Goal: Find specific page/section: Find specific page/section

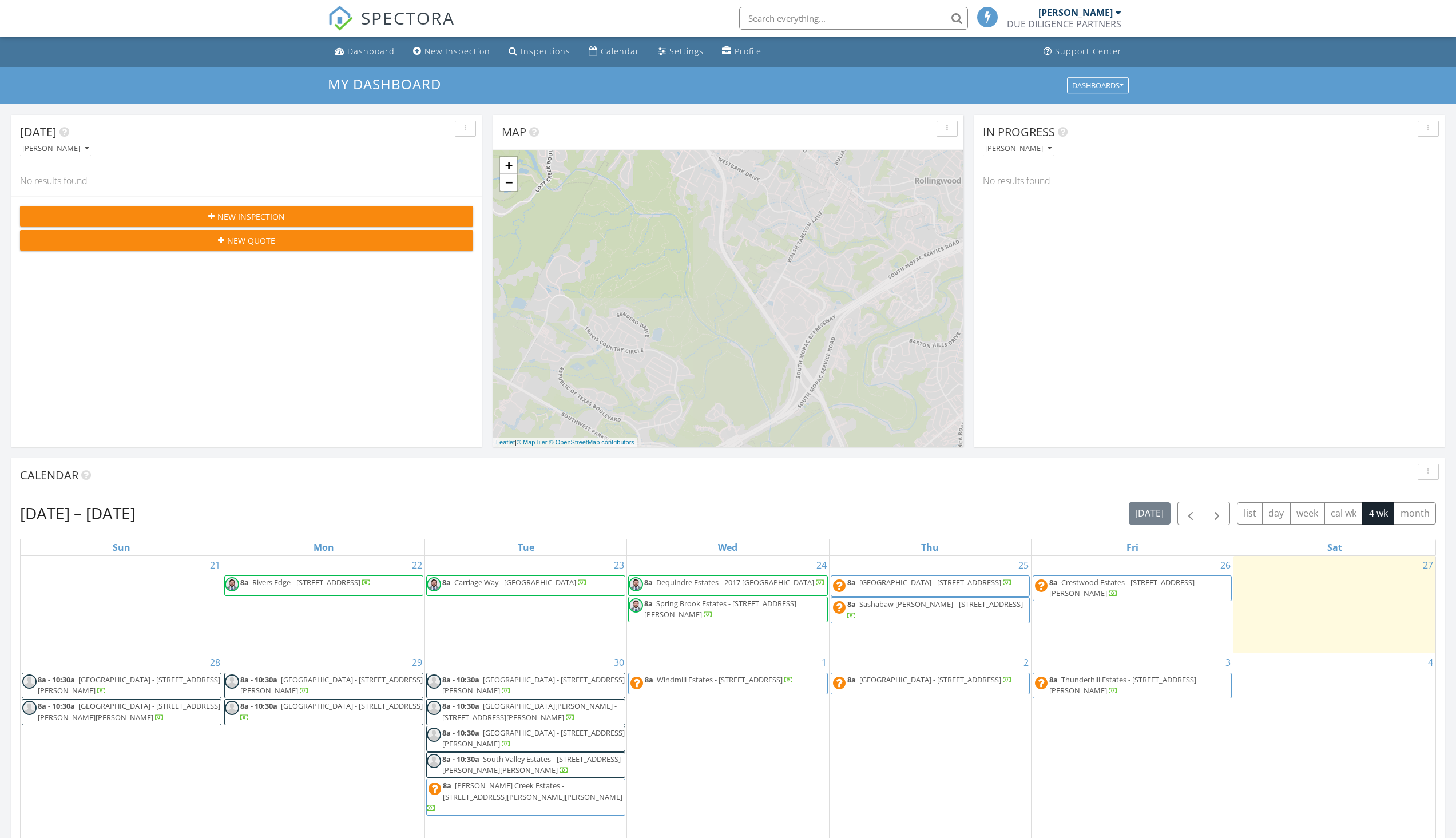
scroll to position [6, 6]
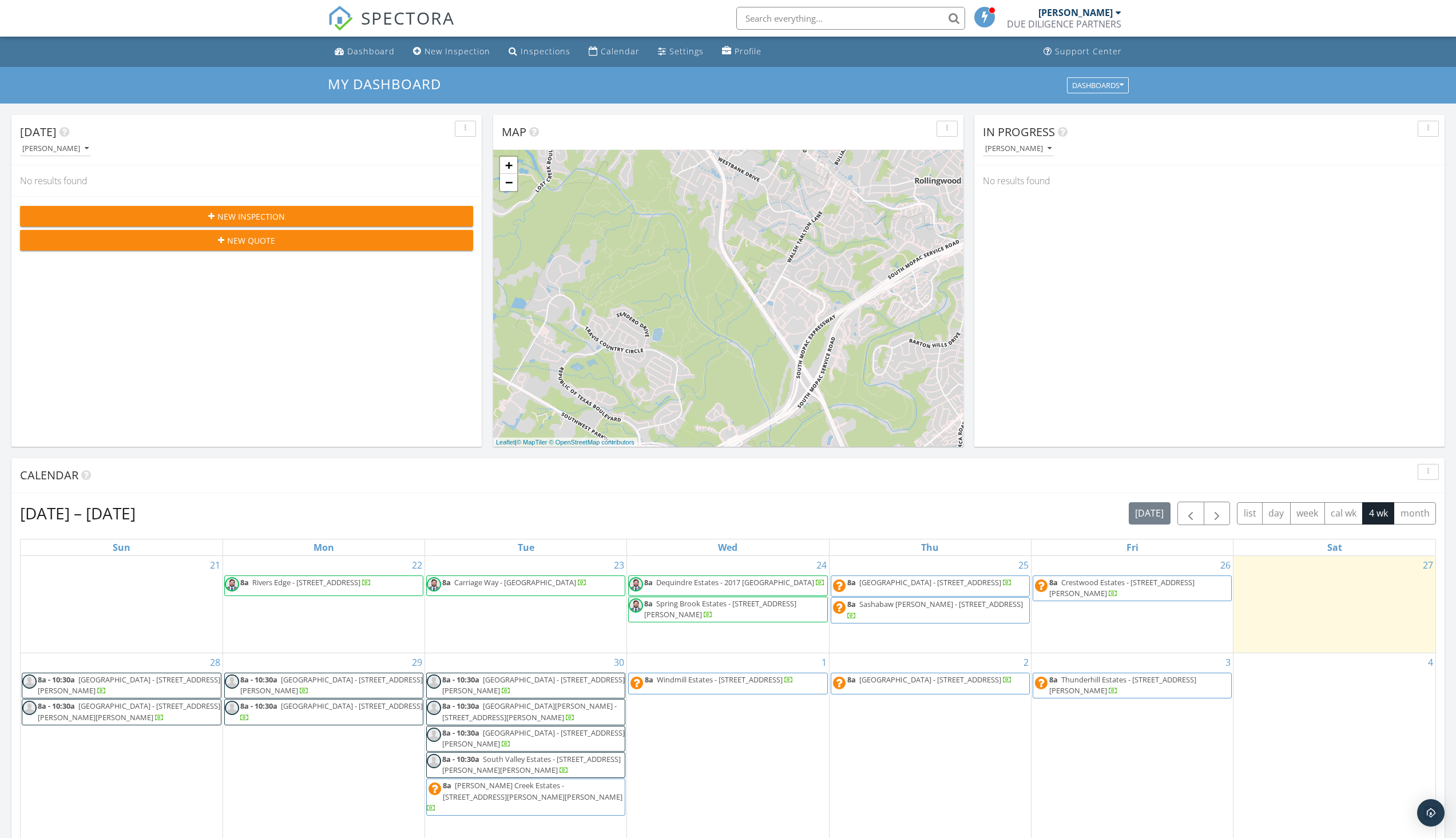
click at [790, 17] on input "text" at bounding box center [851, 18] width 229 height 23
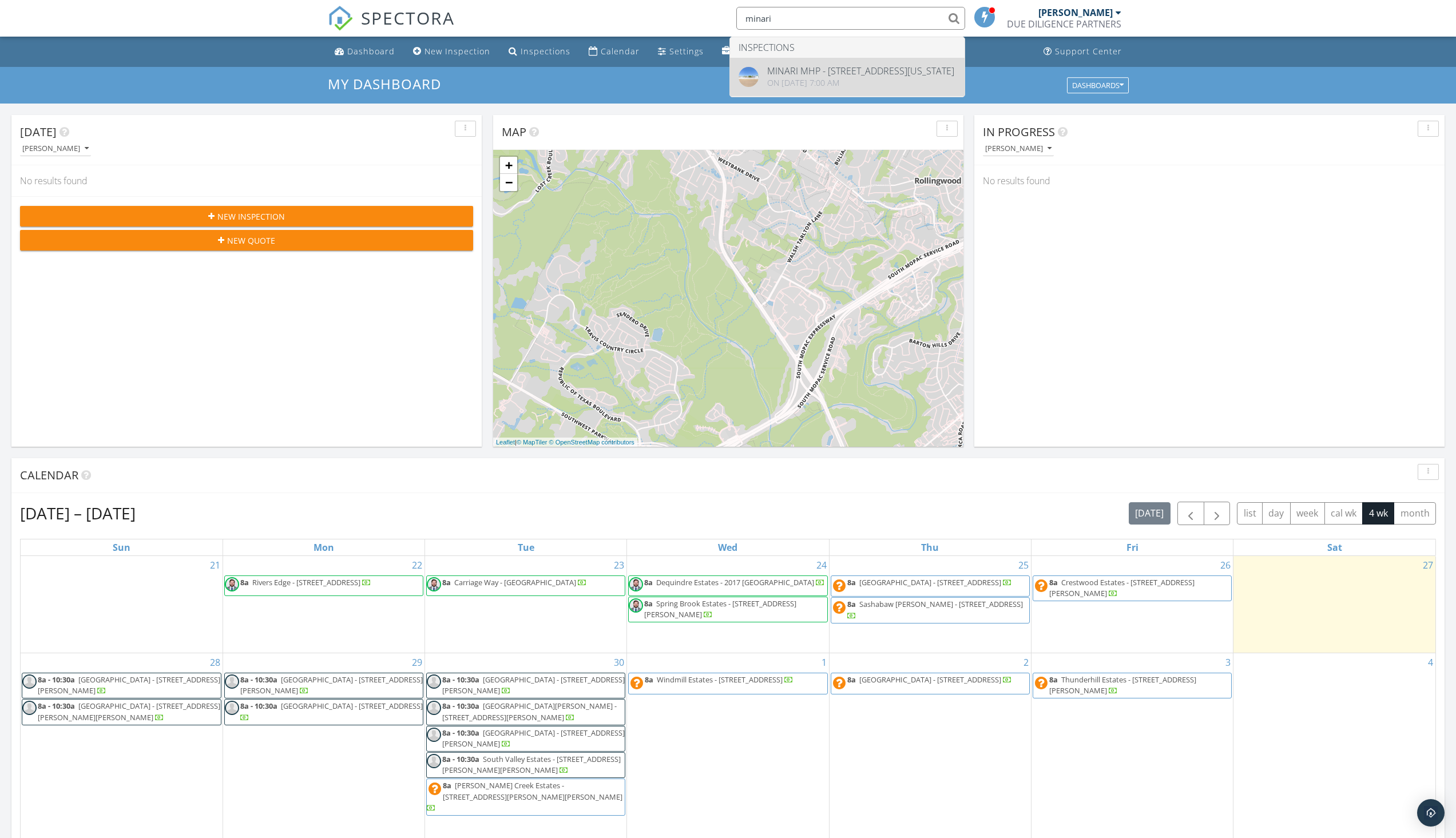
type input "minari"
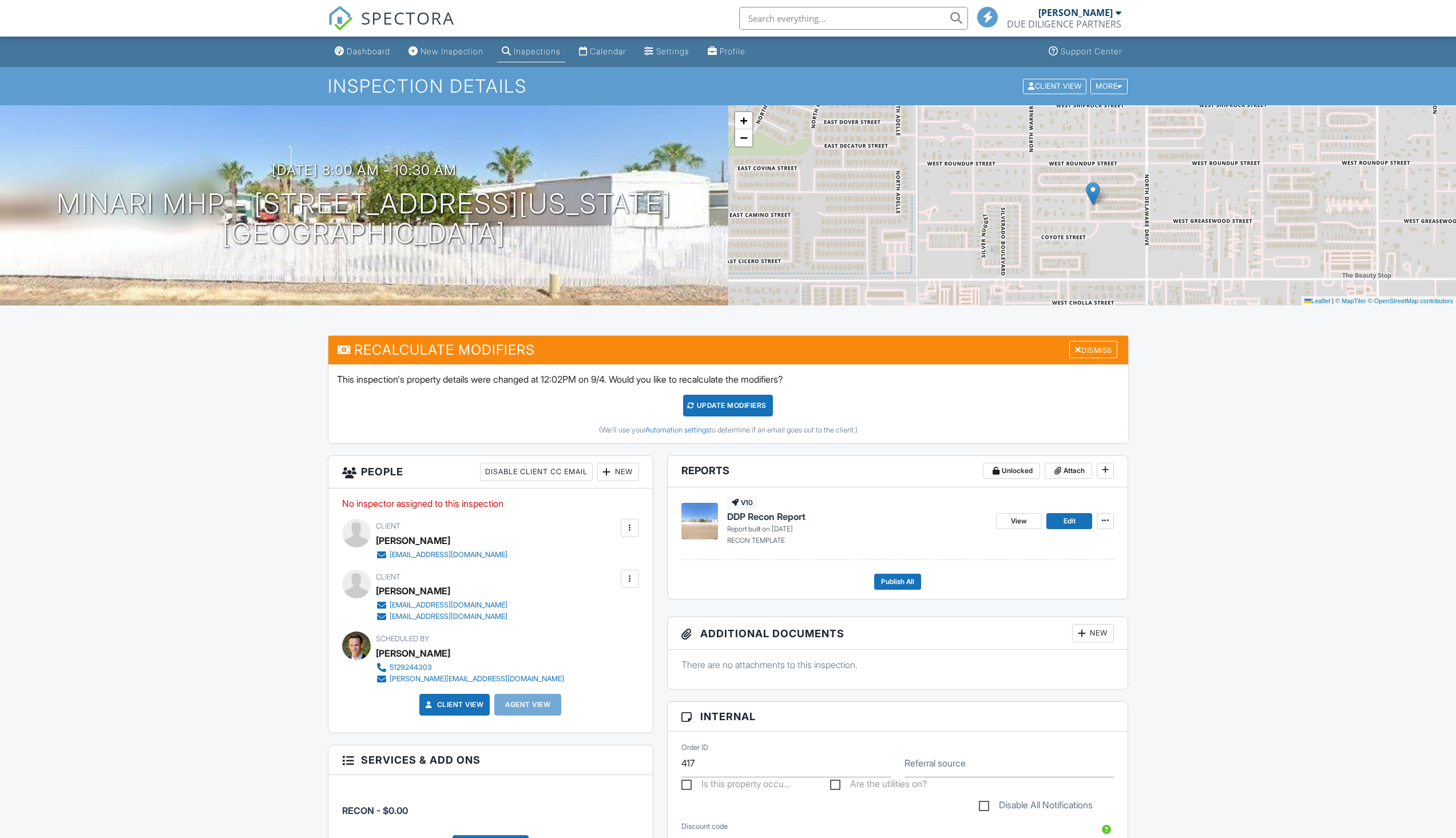
drag, startPoint x: 0, startPoint y: 0, endPoint x: 240, endPoint y: 574, distance: 622.2
click at [240, 574] on div "Dashboard New Inspection Inspections Calendar Settings Profile Support Center I…" at bounding box center [728, 803] width 1456 height 1532
click at [1013, 520] on span "View" at bounding box center [1019, 521] width 16 height 11
